Goal: Task Accomplishment & Management: Manage account settings

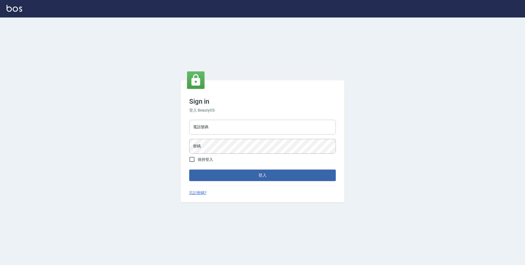
click at [269, 122] on input "電話號碼" at bounding box center [262, 127] width 146 height 15
type input "0423939755"
click at [189, 169] on button "登入" at bounding box center [262, 174] width 146 height 11
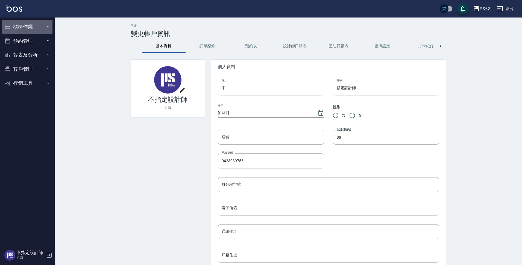
click at [11, 24] on icon "button" at bounding box center [7, 26] width 7 height 7
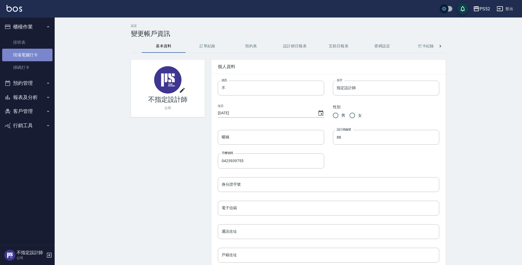
click at [40, 53] on link "現場電腦打卡" at bounding box center [27, 55] width 50 height 13
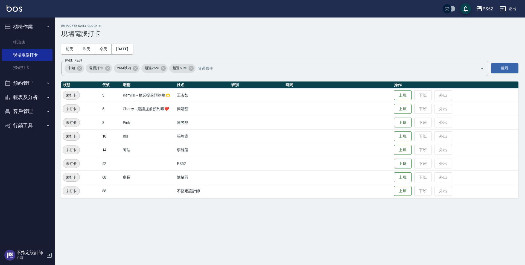
click at [393, 111] on td "上班 下班 外出" at bounding box center [455, 109] width 126 height 14
click at [397, 110] on button "上班" at bounding box center [402, 109] width 17 height 10
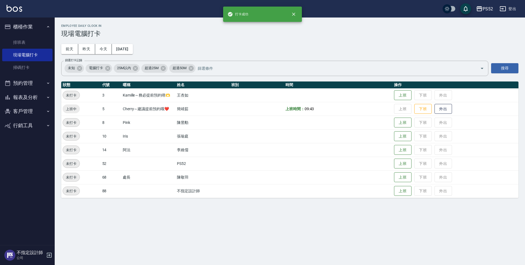
click at [33, 87] on button "預約管理" at bounding box center [27, 83] width 50 height 14
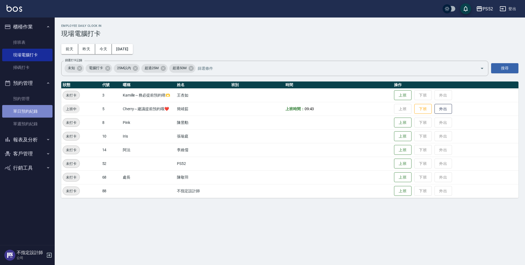
click at [35, 108] on link "單日預約紀錄" at bounding box center [27, 111] width 50 height 13
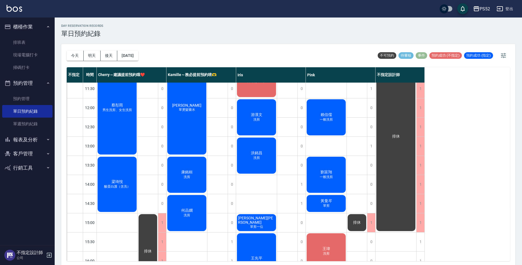
scroll to position [36, 0]
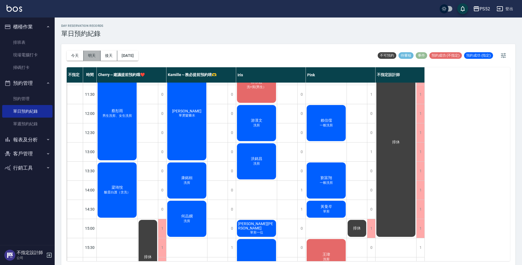
click at [93, 58] on button "明天" at bounding box center [92, 56] width 17 height 10
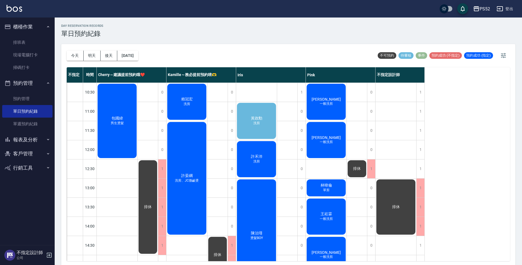
click at [124, 119] on span "黃政勳" at bounding box center [117, 118] width 14 height 5
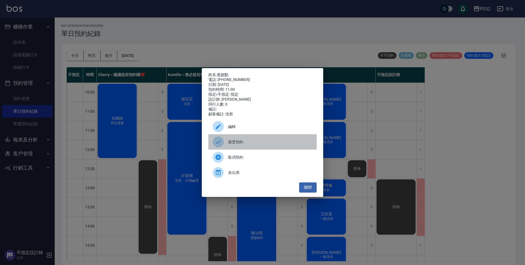
click at [283, 148] on div "接受預約" at bounding box center [262, 141] width 108 height 15
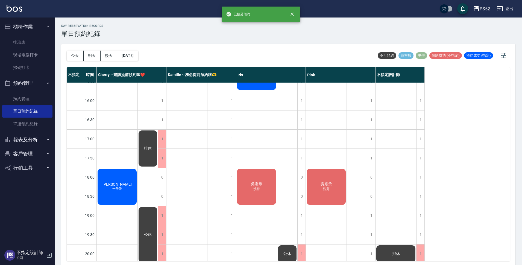
scroll to position [209, 0]
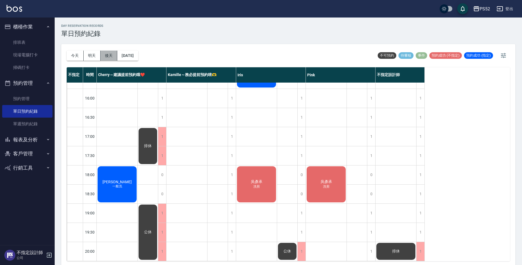
click at [107, 54] on button "後天" at bounding box center [109, 56] width 17 height 10
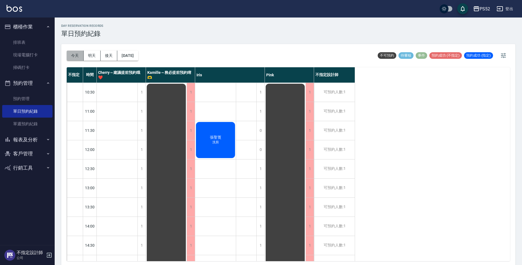
click at [78, 57] on button "今天" at bounding box center [75, 56] width 17 height 10
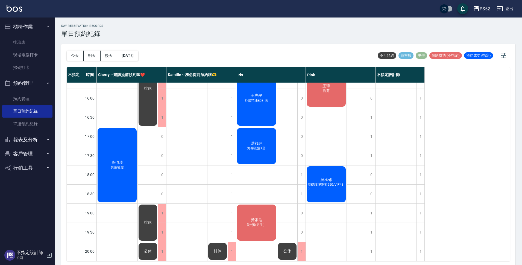
scroll to position [209, 0]
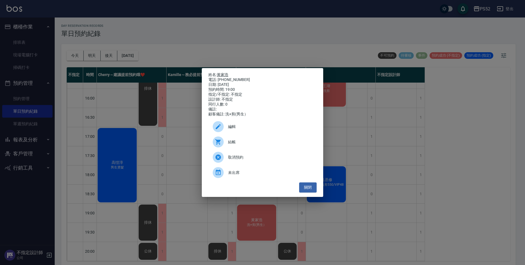
click at [223, 72] on link "黃家浩" at bounding box center [222, 74] width 11 height 4
click at [310, 191] on button "關閉" at bounding box center [307, 187] width 17 height 10
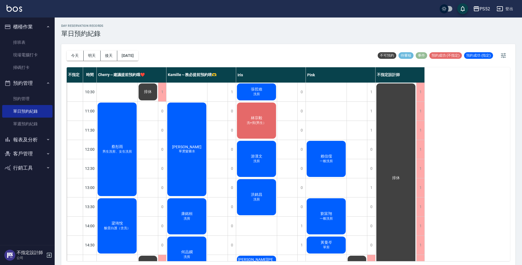
scroll to position [0, 0]
click at [79, 52] on button "今天" at bounding box center [75, 56] width 17 height 10
click at [94, 58] on button "明天" at bounding box center [92, 56] width 17 height 10
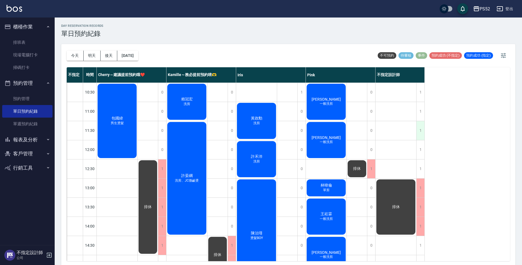
click at [423, 133] on div "1" at bounding box center [420, 130] width 8 height 19
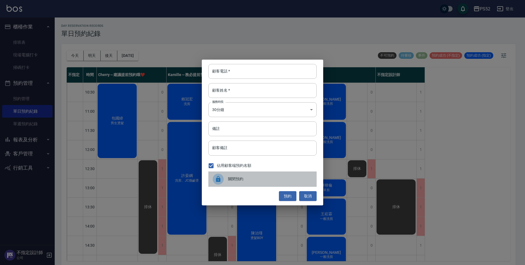
click at [274, 184] on div "關閉預約" at bounding box center [262, 178] width 108 height 15
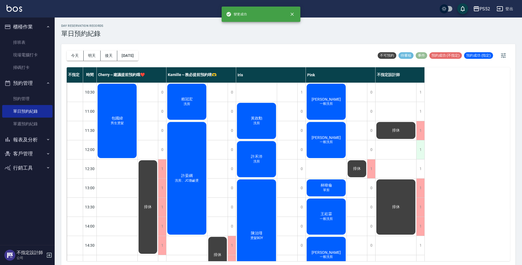
click at [422, 153] on div "1" at bounding box center [420, 149] width 8 height 19
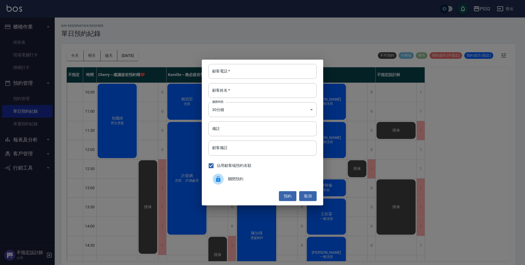
click at [283, 179] on span "關閉預約" at bounding box center [270, 179] width 84 height 6
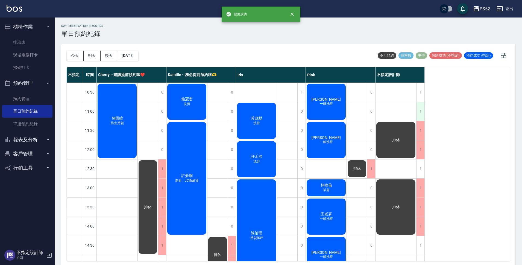
click at [418, 113] on div "1" at bounding box center [420, 111] width 8 height 19
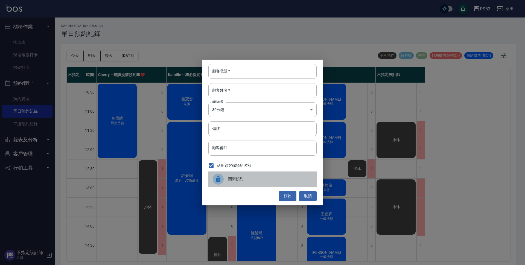
click at [255, 177] on span "關閉預約" at bounding box center [270, 179] width 84 height 6
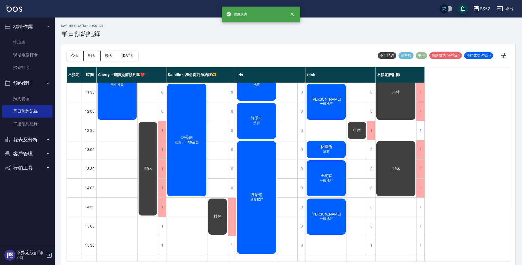
scroll to position [46, 0]
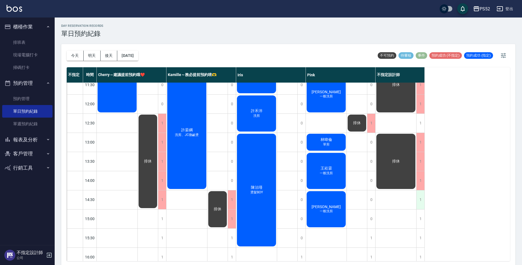
click at [418, 203] on div "1" at bounding box center [420, 199] width 8 height 19
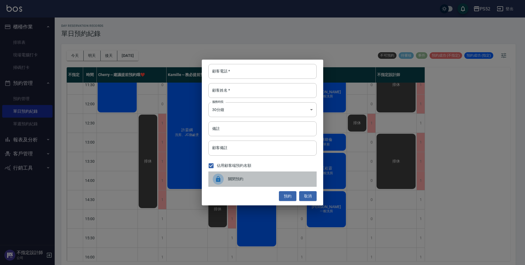
click at [235, 181] on span "關閉預約" at bounding box center [270, 179] width 84 height 6
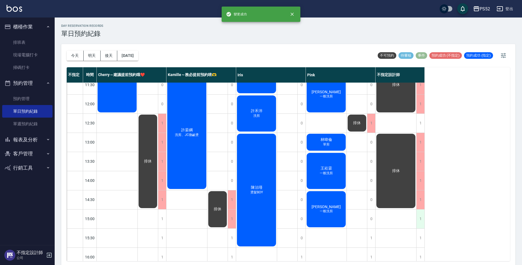
click at [421, 219] on div "1" at bounding box center [420, 218] width 8 height 19
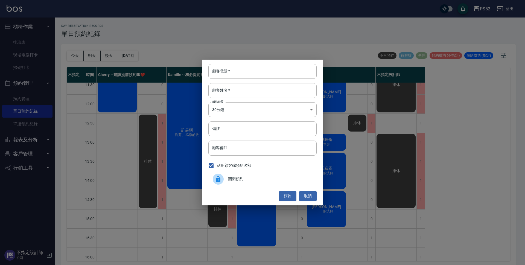
click at [245, 179] on span "關閉預約" at bounding box center [270, 179] width 84 height 6
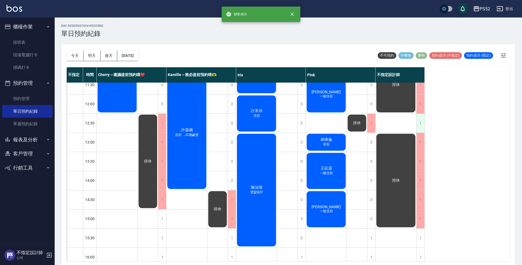
click at [421, 117] on div "1" at bounding box center [420, 123] width 8 height 19
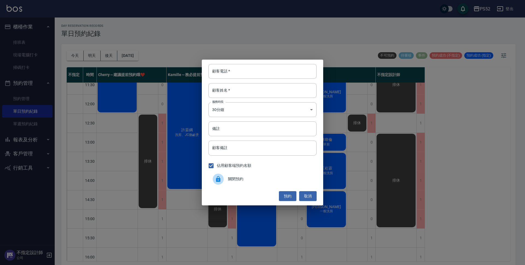
click at [258, 173] on div "關閉預約" at bounding box center [262, 178] width 108 height 15
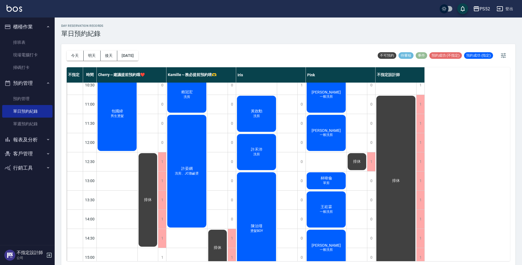
scroll to position [9, 0]
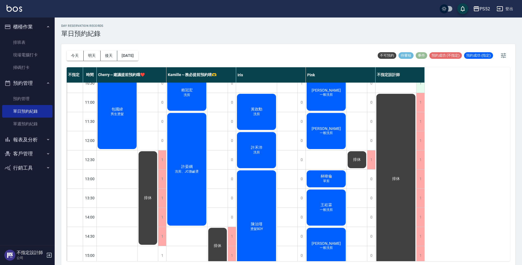
click at [421, 88] on div "1" at bounding box center [420, 83] width 8 height 19
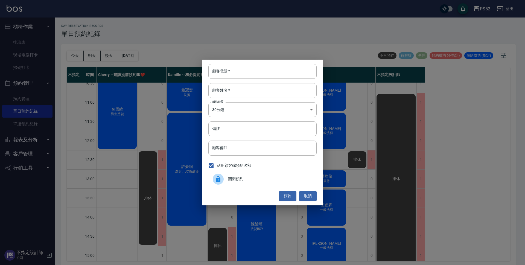
click at [274, 185] on div "關閉預約" at bounding box center [262, 178] width 108 height 15
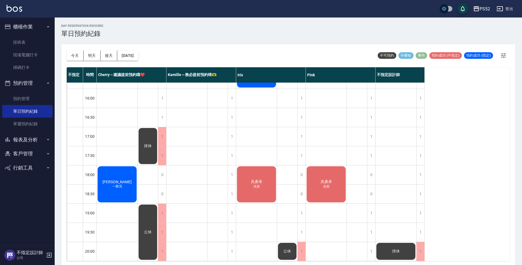
scroll to position [209, 0]
click at [113, 58] on button "後天" at bounding box center [109, 56] width 17 height 10
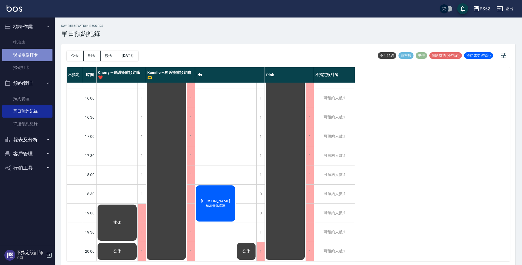
click at [30, 58] on link "現場電腦打卡" at bounding box center [27, 55] width 50 height 13
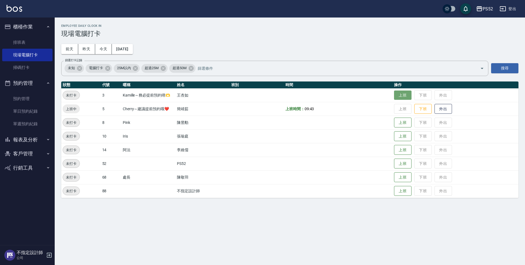
click at [398, 93] on button "上班" at bounding box center [402, 95] width 17 height 10
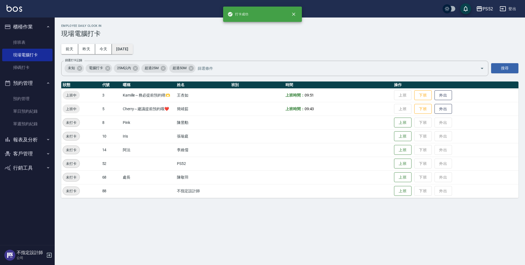
click at [131, 51] on button "[DATE]" at bounding box center [122, 49] width 21 height 10
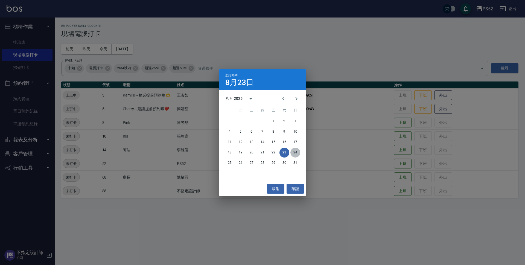
click at [296, 152] on button "24" at bounding box center [295, 153] width 10 height 10
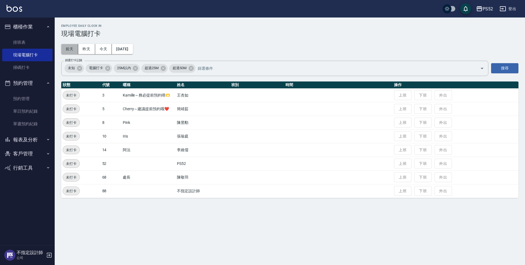
click at [67, 45] on button "前天" at bounding box center [69, 49] width 17 height 10
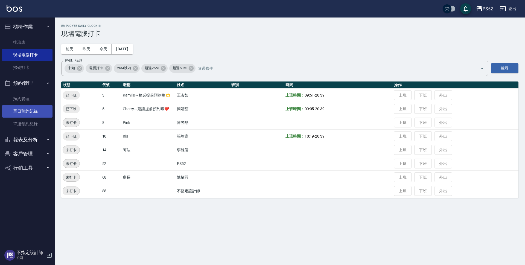
click at [36, 109] on link "單日預約紀錄" at bounding box center [27, 111] width 50 height 13
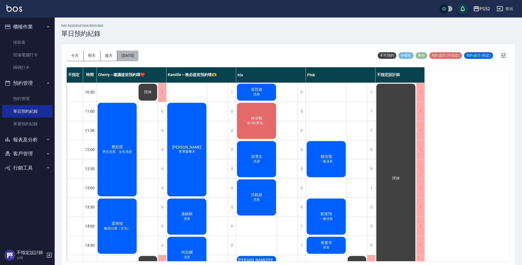
click at [138, 57] on button "[DATE]" at bounding box center [127, 56] width 21 height 10
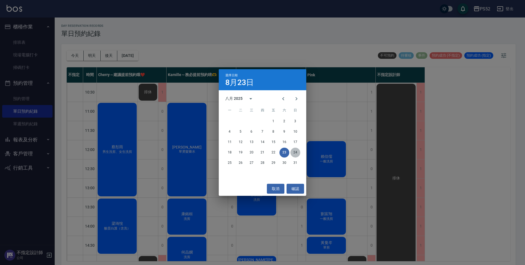
click at [291, 154] on button "24" at bounding box center [295, 153] width 10 height 10
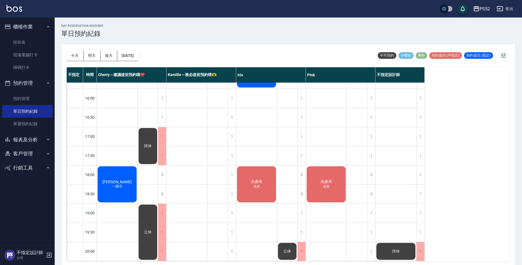
scroll to position [209, 0]
click at [135, 58] on button "[DATE]" at bounding box center [127, 56] width 21 height 10
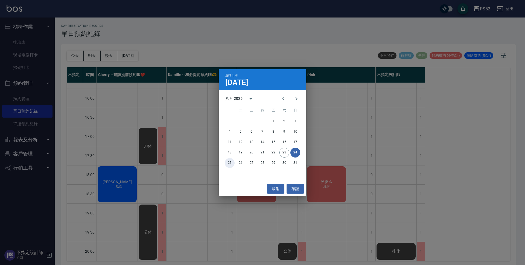
click at [227, 166] on button "25" at bounding box center [230, 163] width 10 height 10
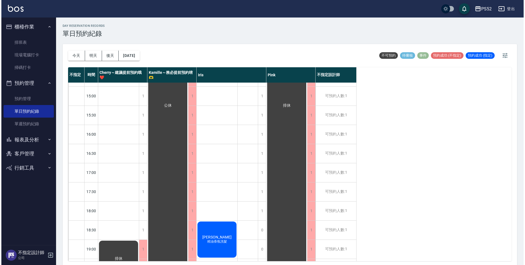
scroll to position [163, 0]
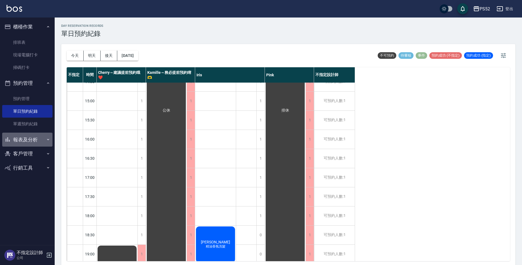
click at [33, 142] on button "報表及分析" at bounding box center [27, 140] width 50 height 14
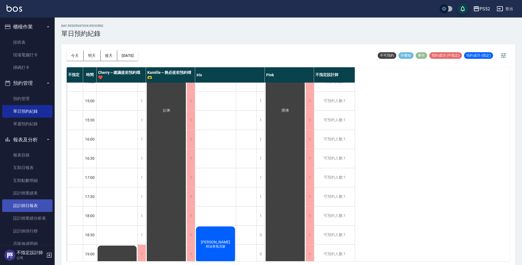
click at [34, 210] on link "設計師日報表" at bounding box center [27, 205] width 50 height 13
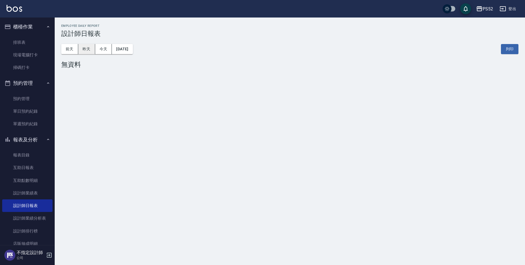
click at [85, 49] on button "昨天" at bounding box center [86, 49] width 17 height 10
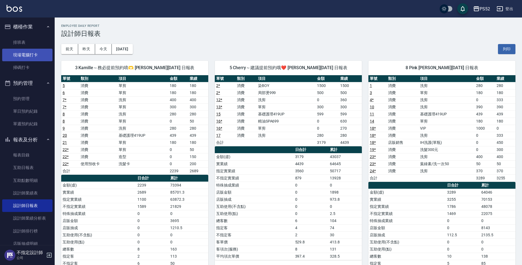
click at [31, 50] on link "現場電腦打卡" at bounding box center [27, 55] width 50 height 13
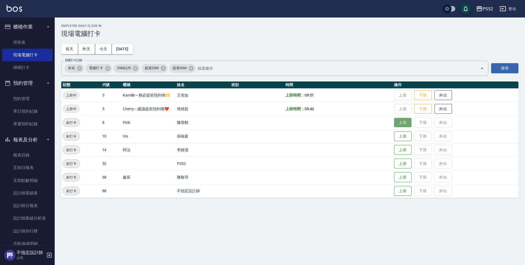
click at [407, 123] on button "上班" at bounding box center [402, 123] width 17 height 10
click at [397, 139] on button "上班" at bounding box center [402, 136] width 17 height 10
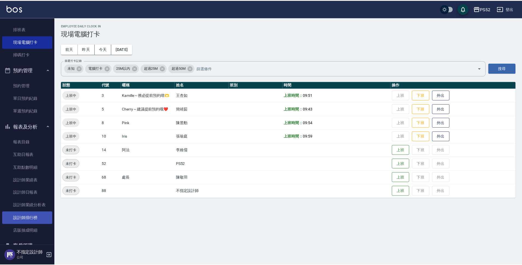
scroll to position [42, 0]
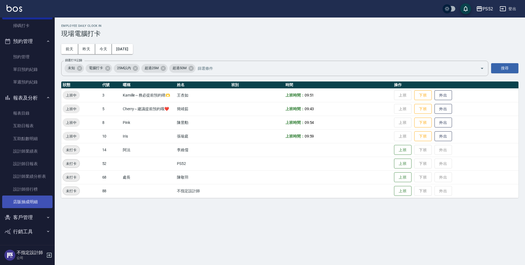
click at [16, 198] on link "店販抽成明細" at bounding box center [27, 201] width 50 height 13
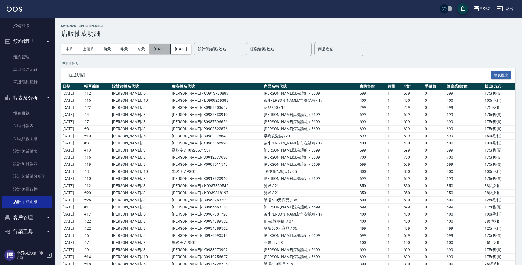
click at [167, 50] on button "[DATE]" at bounding box center [159, 49] width 21 height 10
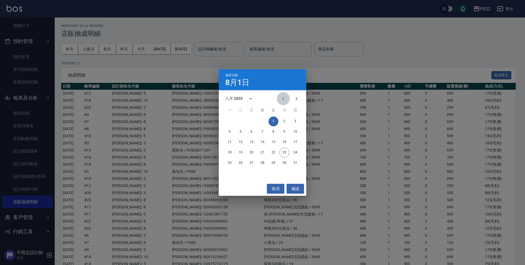
click at [283, 95] on icon "Previous month" at bounding box center [283, 98] width 7 height 7
click at [240, 141] on button "15" at bounding box center [241, 142] width 10 height 10
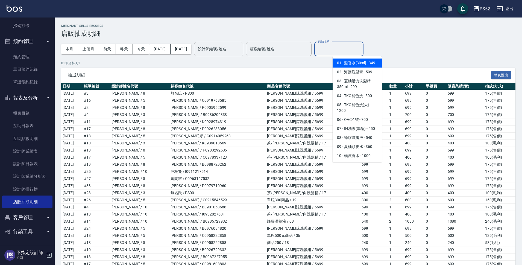
click at [361, 52] on input "商品名稱" at bounding box center [339, 49] width 44 height 10
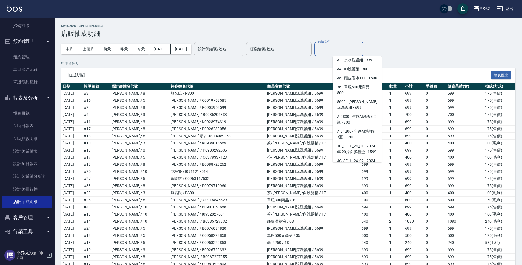
scroll to position [273, 0]
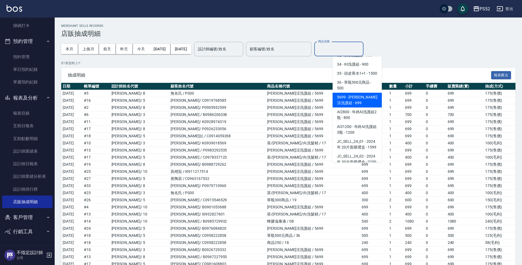
click at [363, 107] on span "5699 - [PERSON_NAME]涼洗護組 - 699" at bounding box center [357, 100] width 49 height 15
type input "水水沁涼洗護組"
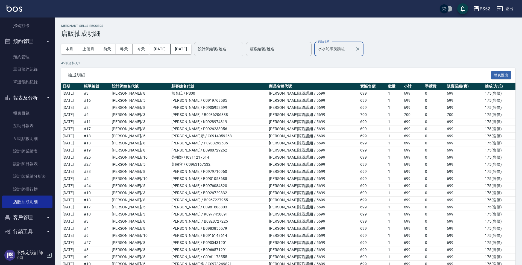
click at [241, 50] on input "設計師編號/姓名" at bounding box center [218, 49] width 44 height 10
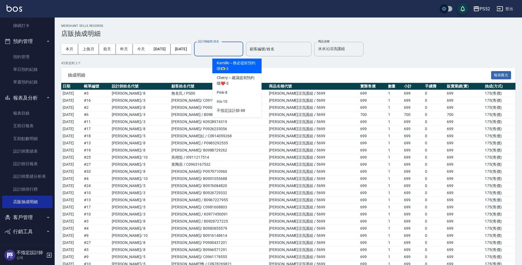
click at [241, 64] on span "Kamille～務必提前預約唷🫶 -3" at bounding box center [237, 65] width 40 height 11
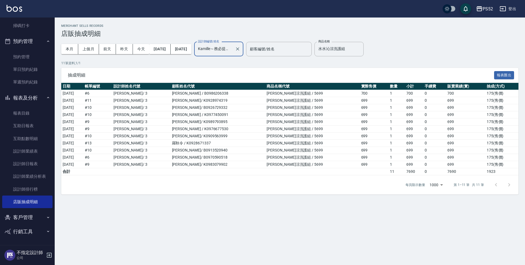
click at [238, 54] on div "Kamille～務必提前預約唷🫶-3 設計師編號/姓名" at bounding box center [218, 49] width 49 height 14
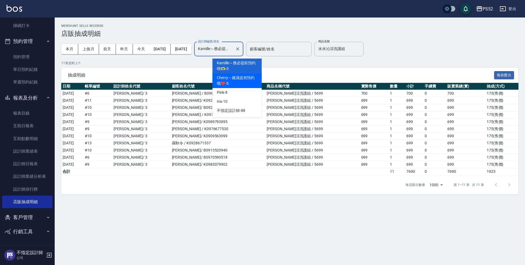
click at [243, 85] on span "Cherry～建議提前預約哦❤️ -5" at bounding box center [237, 80] width 40 height 11
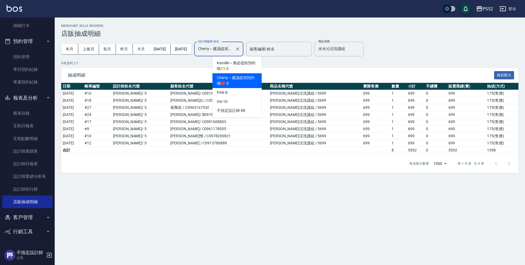
click at [233, 52] on input "Cherry～建議提前預約哦❤️-5" at bounding box center [214, 49] width 36 height 10
click at [240, 95] on div "Pink -8" at bounding box center [236, 92] width 49 height 9
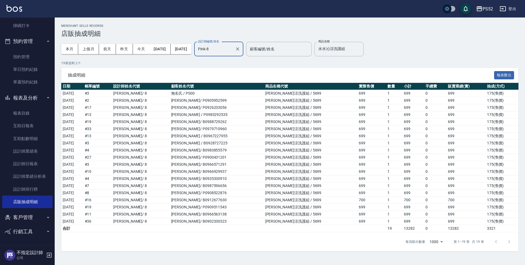
click at [226, 50] on input "Pink-8" at bounding box center [214, 49] width 36 height 10
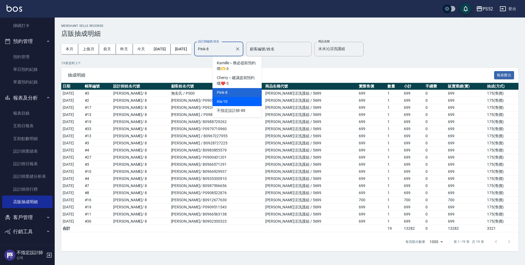
click at [237, 103] on div "Iris -10" at bounding box center [236, 101] width 49 height 9
type input "Iris-10"
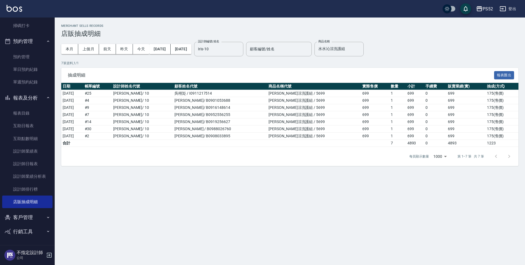
click at [210, 239] on div "Merchant Sells Records 店販抽成明細 本月 上個月 [DATE] [DATE] [DATE] [DATE] [DATE] 設計師編號/姓…" at bounding box center [262, 132] width 525 height 265
click at [34, 67] on link "單日預約紀錄" at bounding box center [27, 69] width 50 height 13
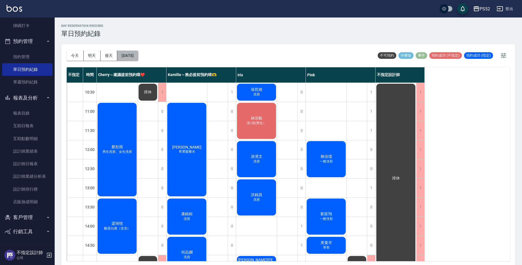
click at [138, 58] on button "[DATE]" at bounding box center [127, 56] width 21 height 10
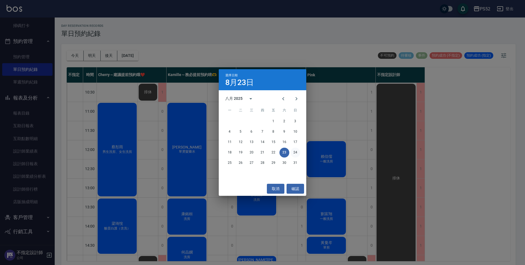
click at [296, 152] on button "24" at bounding box center [295, 153] width 10 height 10
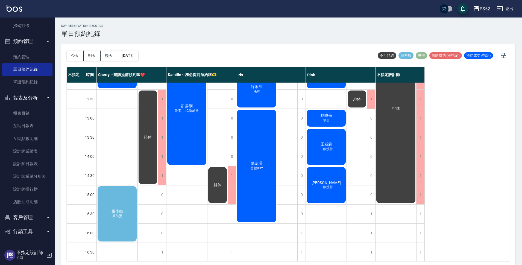
scroll to position [73, 0]
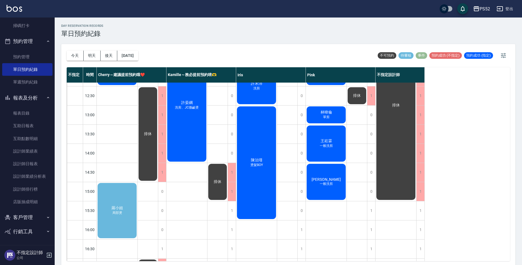
click at [105, 86] on div "羅小姐 局部燙" at bounding box center [117, 48] width 41 height 76
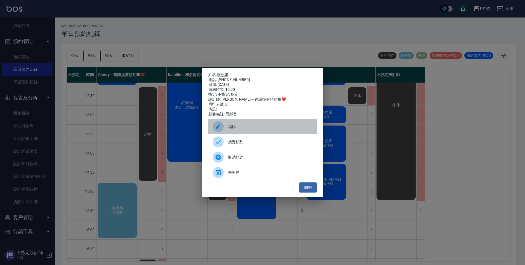
click at [239, 134] on div "編輯" at bounding box center [262, 126] width 108 height 15
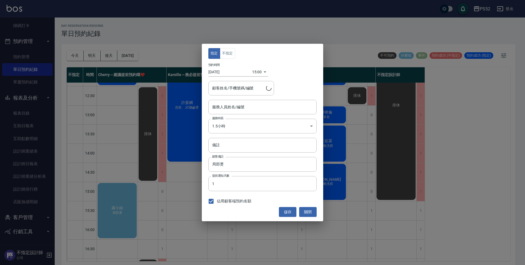
type input "Cherry～建議提前預約哦❤️-5"
type input "羅小姐/0972087010"
click at [251, 87] on input "羅小姐/0972087010" at bounding box center [237, 88] width 52 height 10
click at [225, 88] on input "羅小姐/0972087010" at bounding box center [237, 88] width 52 height 10
drag, startPoint x: 225, startPoint y: 88, endPoint x: 248, endPoint y: 89, distance: 22.4
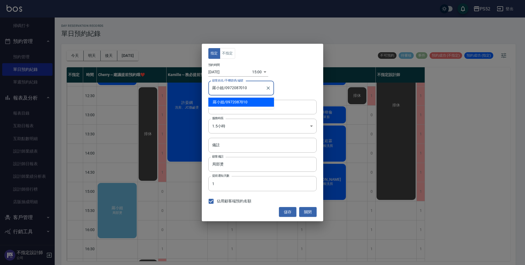
click at [248, 89] on input "羅小姐/0972087010" at bounding box center [237, 88] width 52 height 10
click at [269, 88] on icon "Clear" at bounding box center [267, 87] width 5 height 5
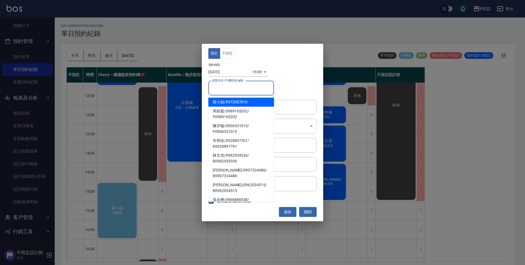
click at [240, 88] on input "顧客姓名/手機號碼/編號" at bounding box center [241, 88] width 61 height 10
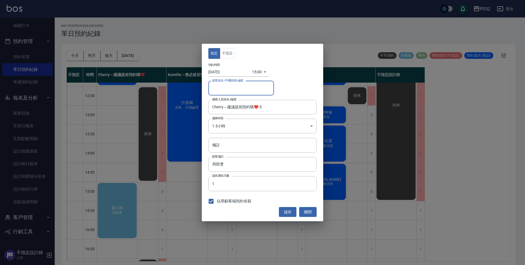
paste input "0972087010"
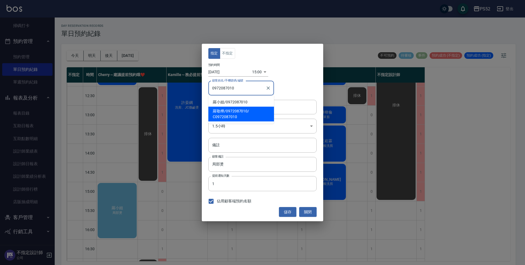
click at [236, 113] on span "[PERSON_NAME]/ 0972087010 / C0972087010" at bounding box center [241, 114] width 66 height 15
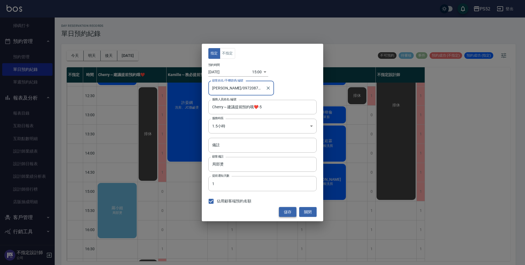
type input "[PERSON_NAME]/0972087010/C0972087010"
click at [286, 211] on button "儲存" at bounding box center [287, 212] width 17 height 10
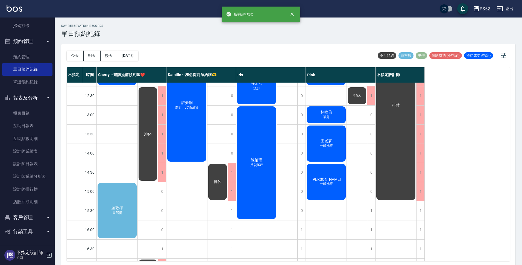
click at [127, 86] on div "[PERSON_NAME] 局部燙" at bounding box center [117, 48] width 41 height 76
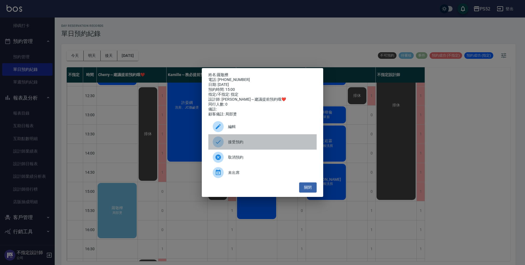
click at [255, 142] on span "接受預約" at bounding box center [270, 142] width 84 height 6
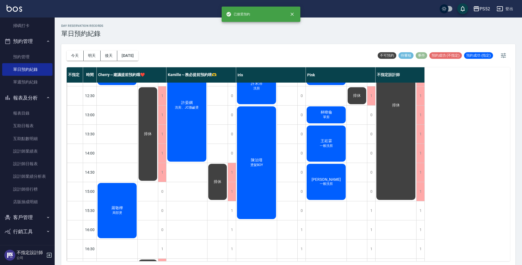
click at [165, 251] on div "1" at bounding box center [162, 248] width 8 height 19
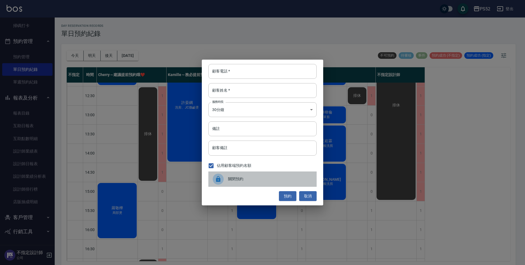
click at [270, 178] on span "關閉預約" at bounding box center [270, 179] width 84 height 6
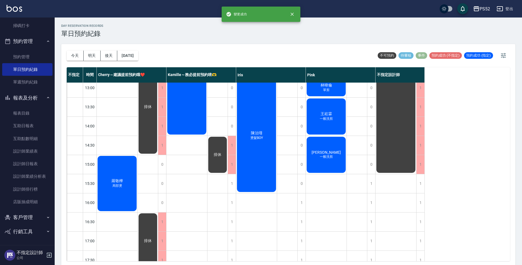
scroll to position [100, 0]
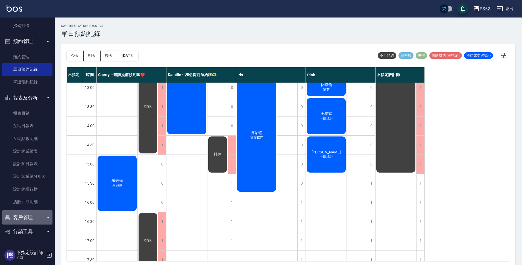
click at [39, 223] on button "客戶管理" at bounding box center [27, 217] width 50 height 14
click at [33, 233] on link "客戶列表" at bounding box center [27, 233] width 50 height 13
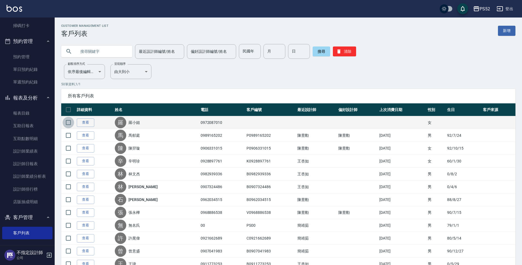
click at [68, 121] on input "checkbox" at bounding box center [68, 122] width 11 height 11
checkbox input "true"
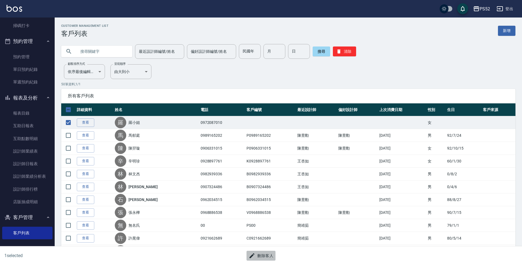
click at [266, 256] on button "刪除客人" at bounding box center [260, 256] width 29 height 10
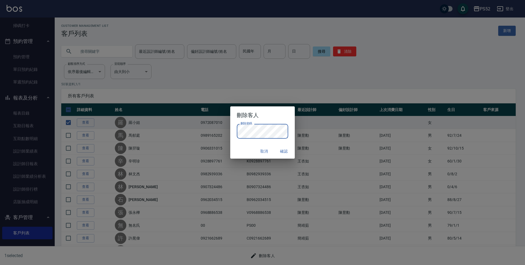
click at [284, 152] on button "確認" at bounding box center [283, 151] width 17 height 10
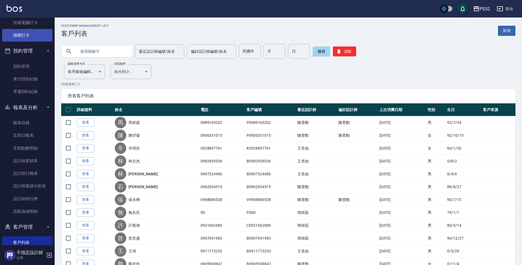
scroll to position [23, 0]
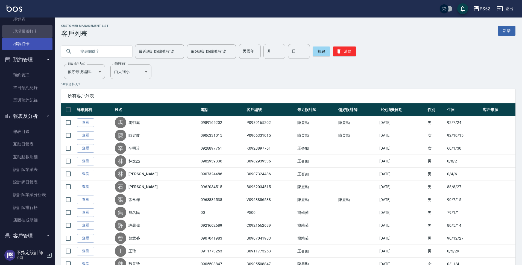
click at [32, 29] on link "現場電腦打卡" at bounding box center [27, 31] width 50 height 13
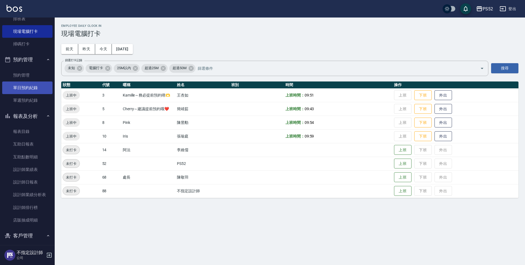
click at [28, 91] on link "單日預約紀錄" at bounding box center [27, 87] width 50 height 13
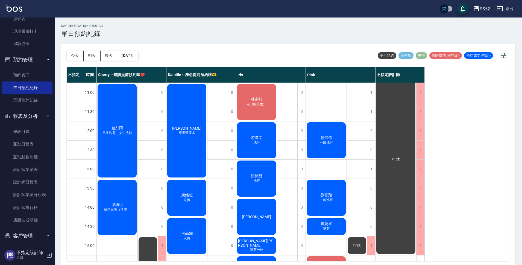
scroll to position [18, 0]
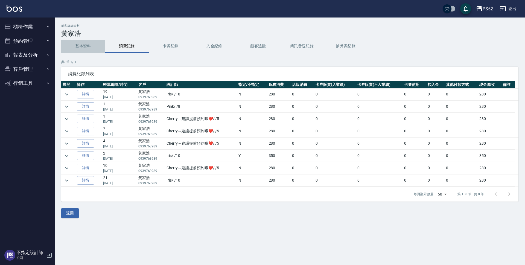
click at [83, 40] on button "基本資料" at bounding box center [83, 46] width 44 height 13
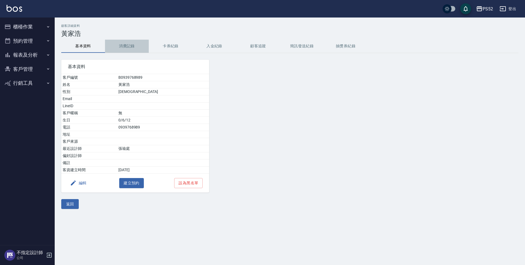
click at [127, 45] on button "消費記錄" at bounding box center [127, 46] width 44 height 13
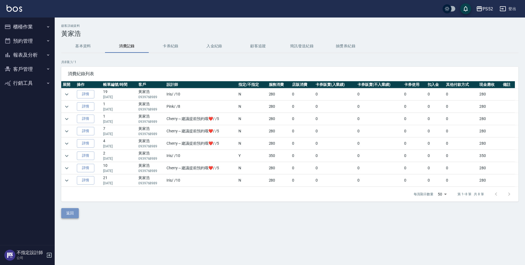
click at [74, 211] on button "返回" at bounding box center [69, 213] width 17 height 10
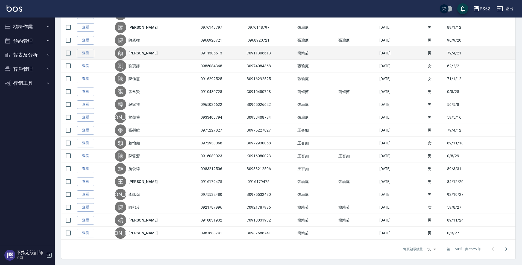
scroll to position [519, 0]
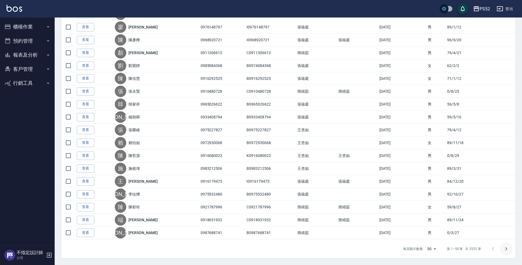
click at [504, 249] on icon "Go to next page" at bounding box center [506, 248] width 7 height 7
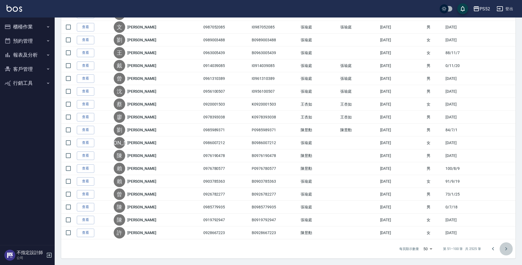
click at [503, 250] on icon "Go to next page" at bounding box center [506, 248] width 7 height 7
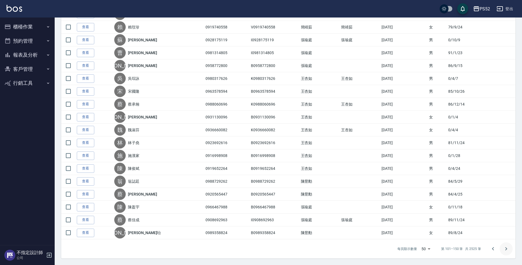
click at [511, 249] on button "Go to next page" at bounding box center [505, 248] width 13 height 13
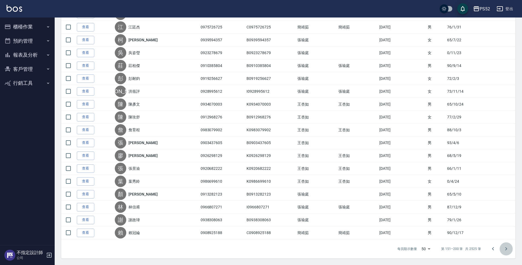
click at [509, 249] on button "Go to next page" at bounding box center [505, 248] width 13 height 13
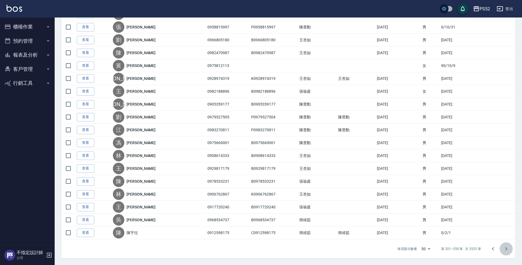
click at [508, 248] on icon "Go to next page" at bounding box center [506, 248] width 7 height 7
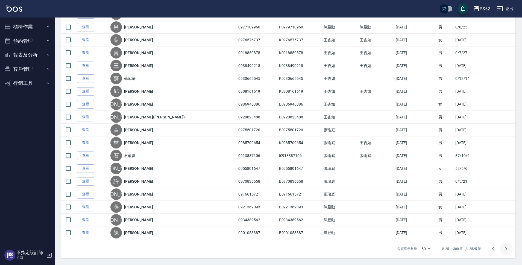
click at [507, 247] on icon "Go to next page" at bounding box center [506, 248] width 7 height 7
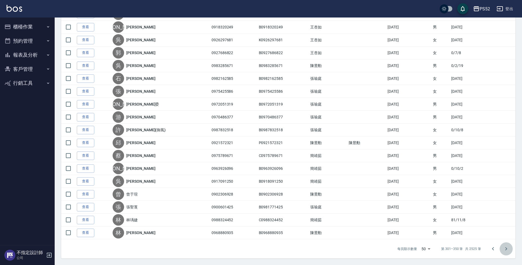
click at [504, 248] on icon "Go to next page" at bounding box center [506, 248] width 7 height 7
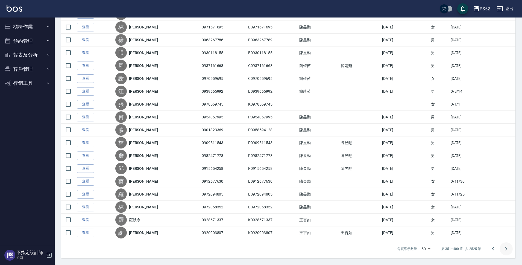
click at [504, 248] on icon "Go to next page" at bounding box center [506, 248] width 7 height 7
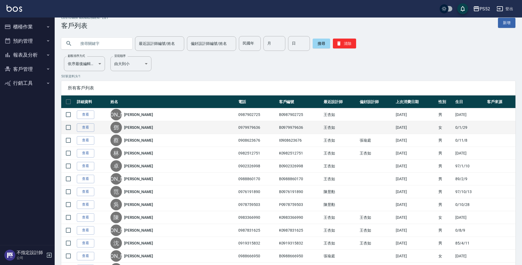
scroll to position [0, 0]
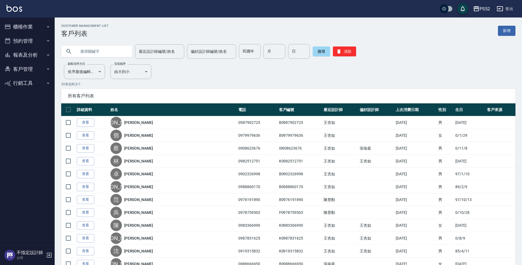
click at [99, 53] on input "text" at bounding box center [102, 51] width 51 height 15
type input "u"
type input "晏"
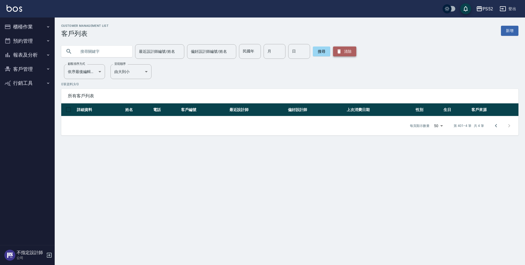
click at [349, 51] on button "清除" at bounding box center [344, 51] width 23 height 10
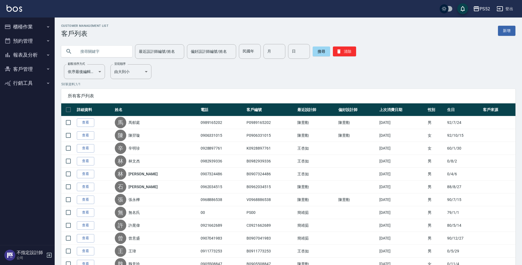
click at [81, 51] on input "text" at bounding box center [102, 51] width 51 height 15
type input "晏"
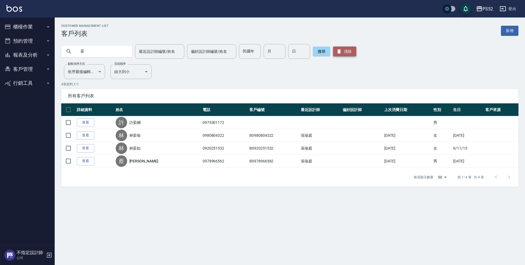
click at [348, 48] on button "清除" at bounding box center [344, 51] width 23 height 10
